Goal: Check status: Check status

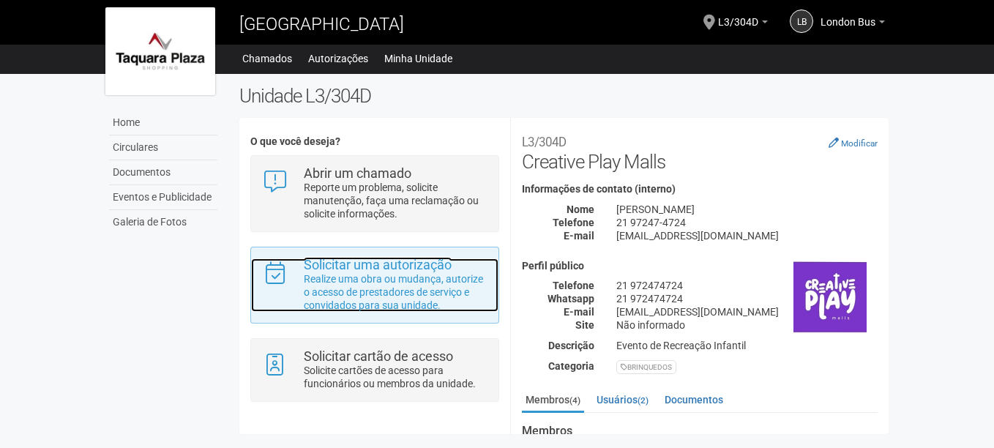
click at [377, 278] on p "Realize uma obra ou mudança, autorize o acesso de prestadores de serviço e conv…" at bounding box center [396, 292] width 184 height 40
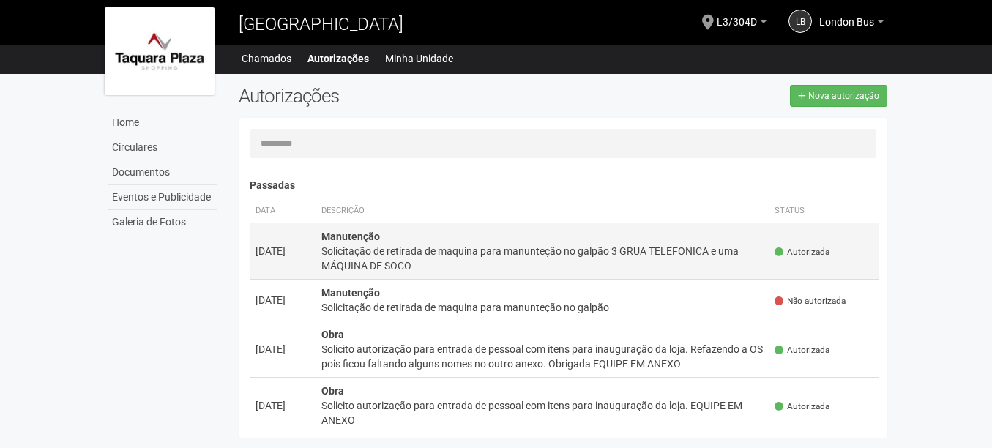
click at [458, 250] on div "Solicitação de retirada de maquina para manunteção no galpão 3 GRUA TELEFONICA …" at bounding box center [542, 258] width 442 height 29
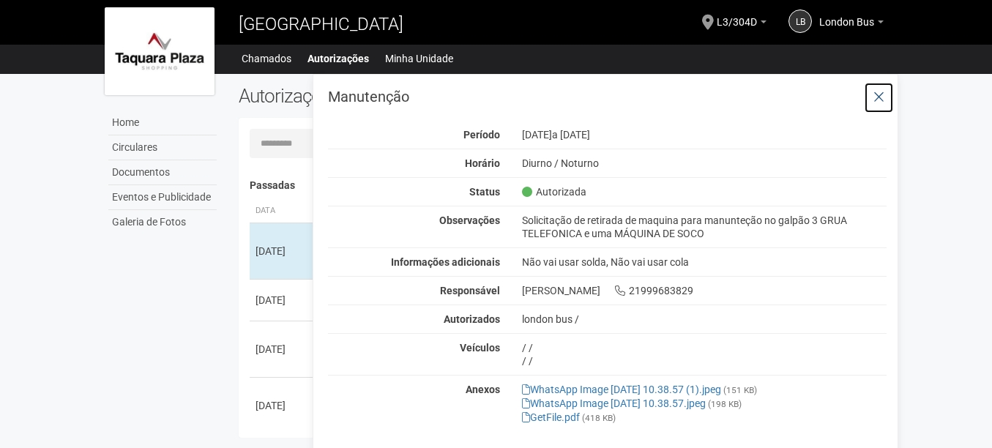
click at [885, 94] on icon at bounding box center [879, 97] width 11 height 15
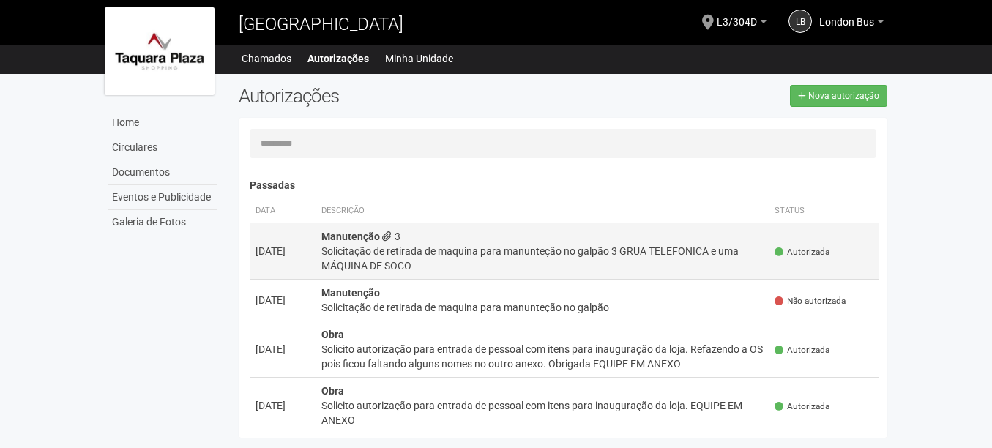
click at [384, 250] on div "Solicitação de retirada de maquina para manunteção no galpão 3 GRUA TELEFONICA …" at bounding box center [542, 258] width 442 height 29
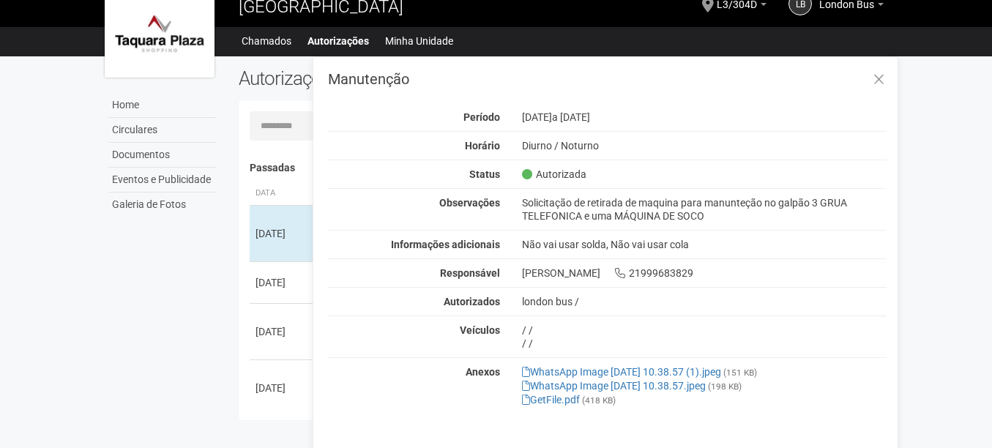
scroll to position [23, 0]
